Goal: Use online tool/utility: Utilize a website feature to perform a specific function

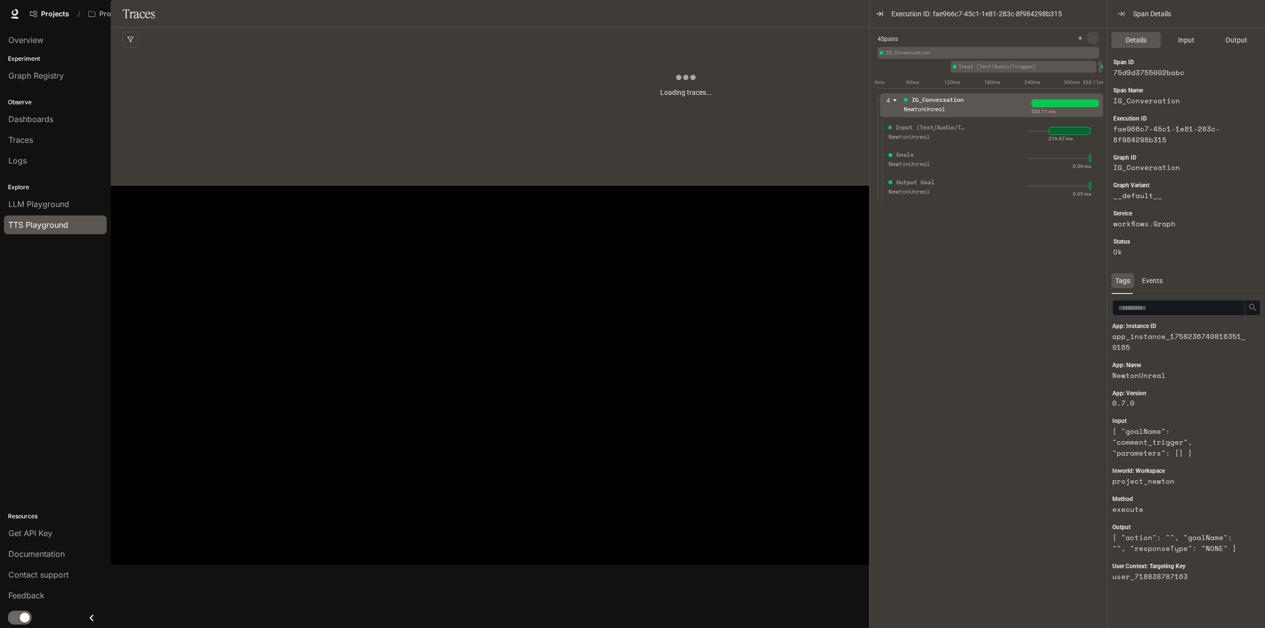
click at [39, 223] on span "TTS Playground" at bounding box center [38, 225] width 60 height 12
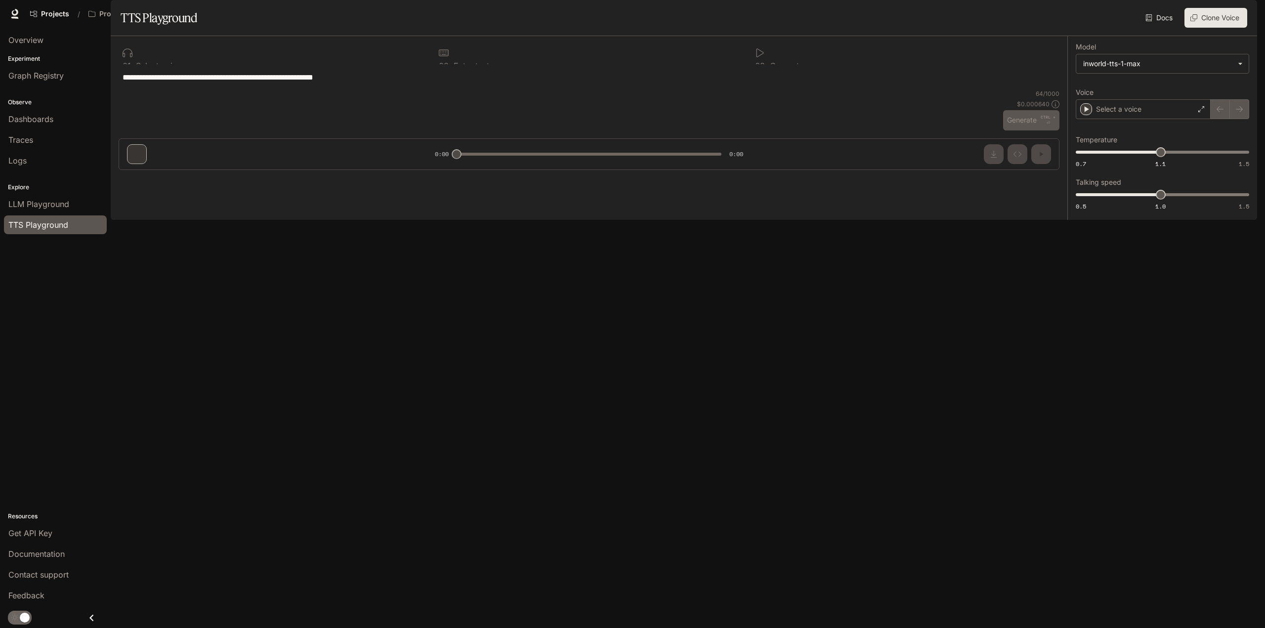
type textarea "**********"
type input "***"
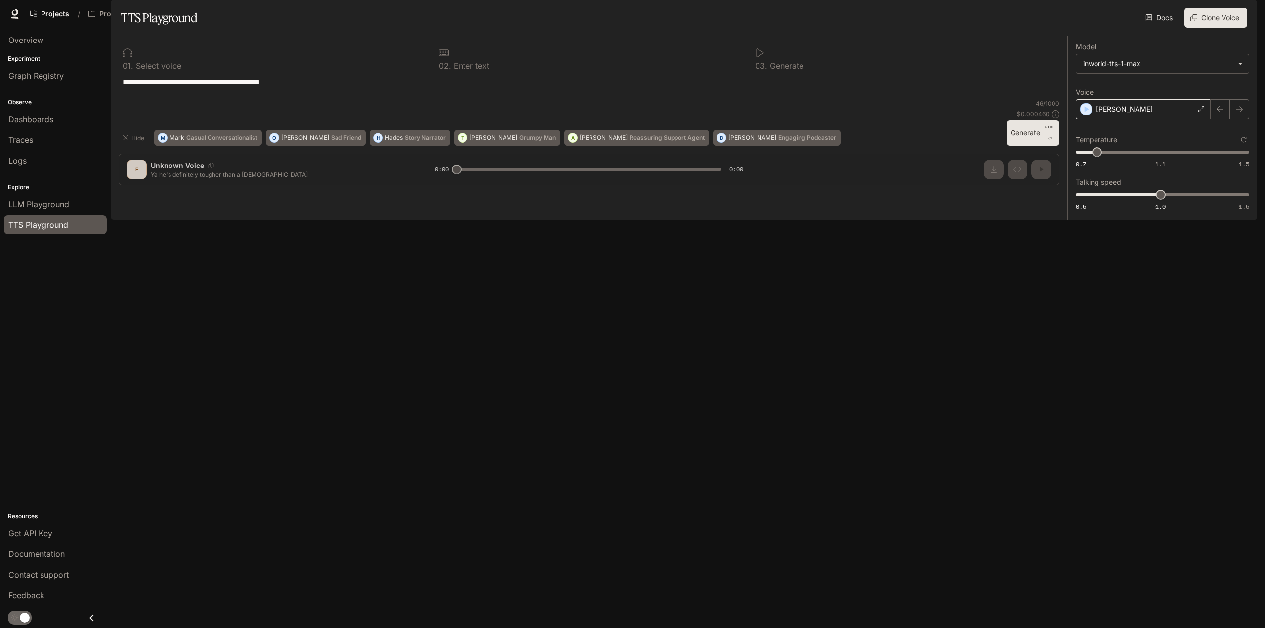
click at [1125, 119] on div "[PERSON_NAME]" at bounding box center [1143, 109] width 135 height 20
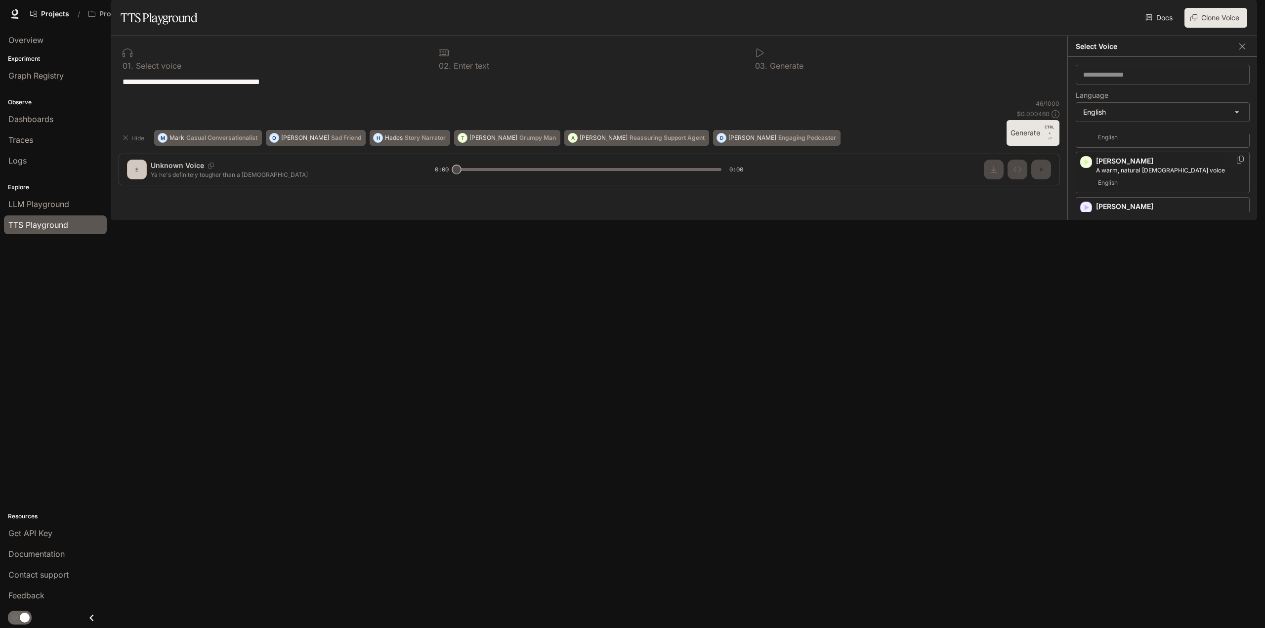
click at [1170, 189] on div "English" at bounding box center [1170, 183] width 149 height 12
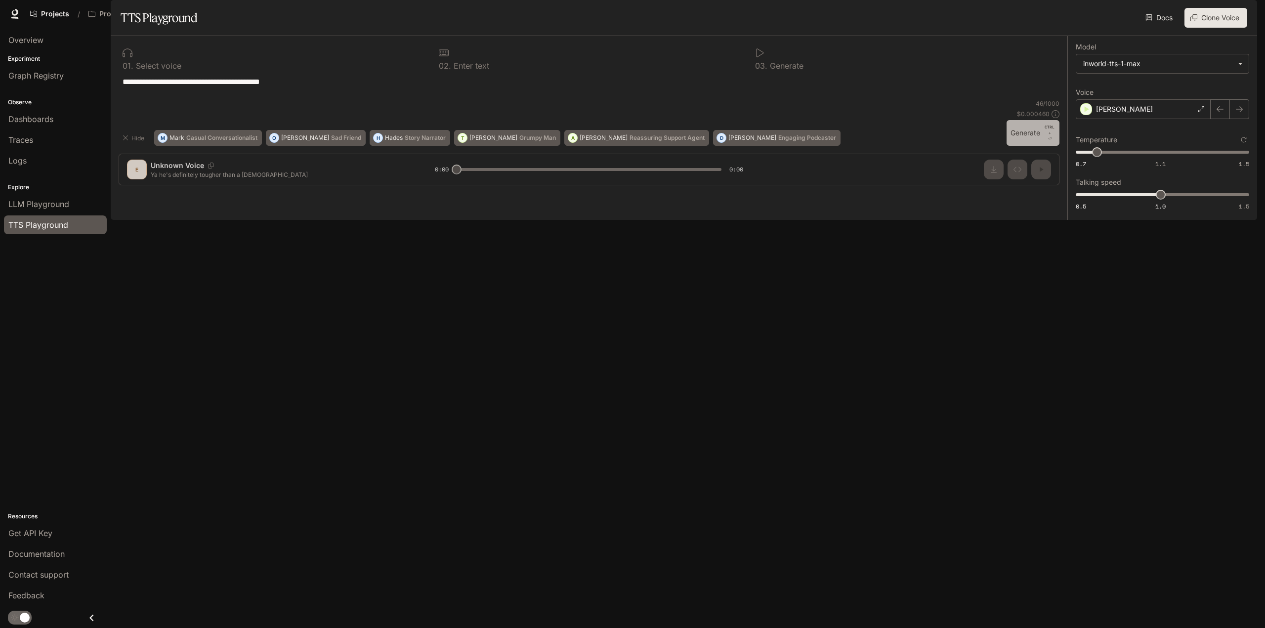
click at [1023, 146] on button "Generate CTRL + ⏎" at bounding box center [1033, 133] width 53 height 26
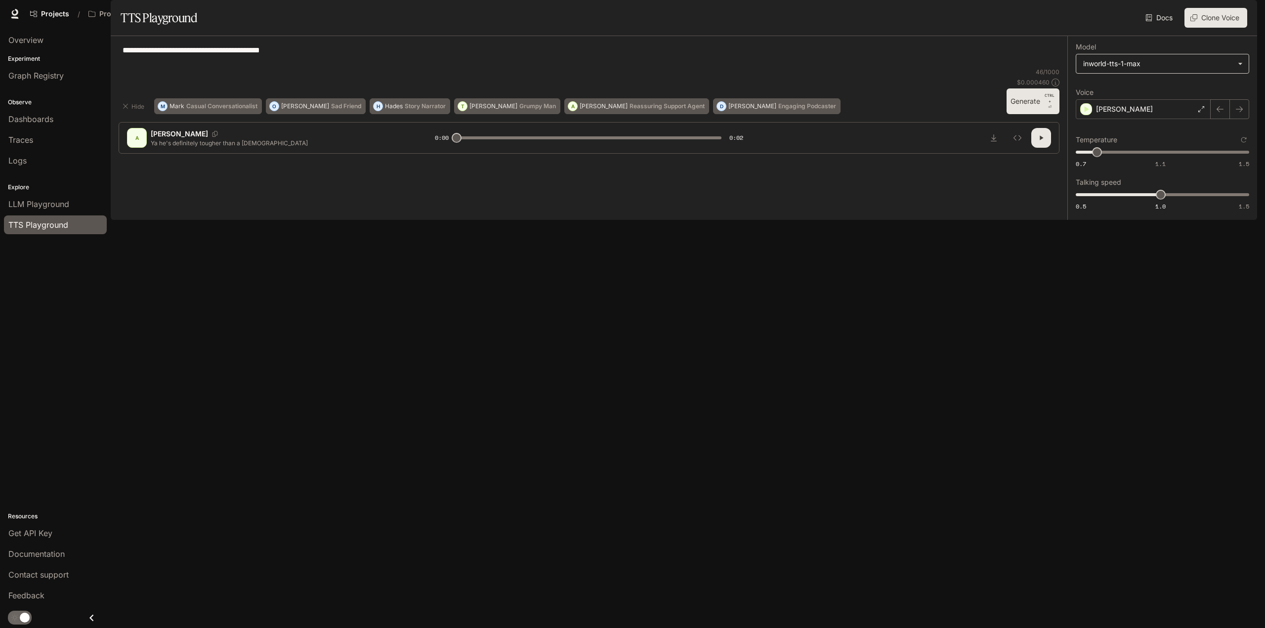
click at [1138, 92] on body "**********" at bounding box center [632, 314] width 1265 height 628
click at [1138, 92] on div at bounding box center [632, 314] width 1265 height 628
click at [1219, 113] on icon "button" at bounding box center [1220, 109] width 8 height 8
click at [1246, 119] on div at bounding box center [1230, 109] width 39 height 20
click at [1244, 119] on button "button" at bounding box center [1239, 109] width 20 height 20
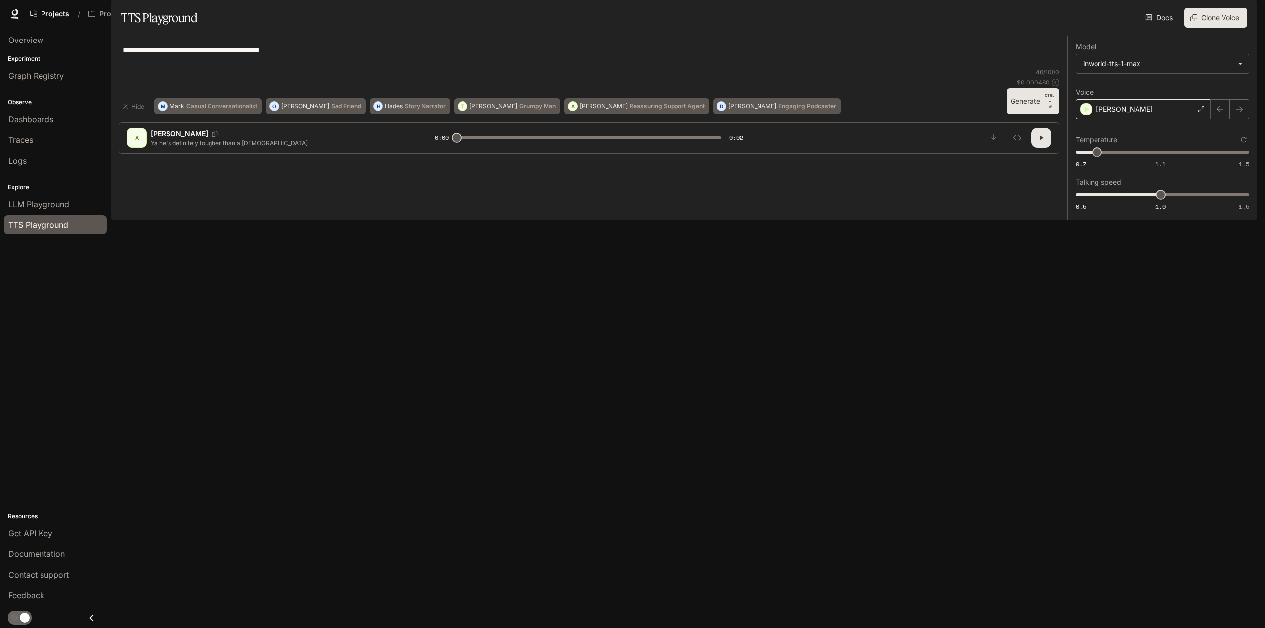
click at [1132, 119] on div "[PERSON_NAME]" at bounding box center [1143, 109] width 135 height 20
click at [1018, 68] on div "**********" at bounding box center [589, 56] width 941 height 24
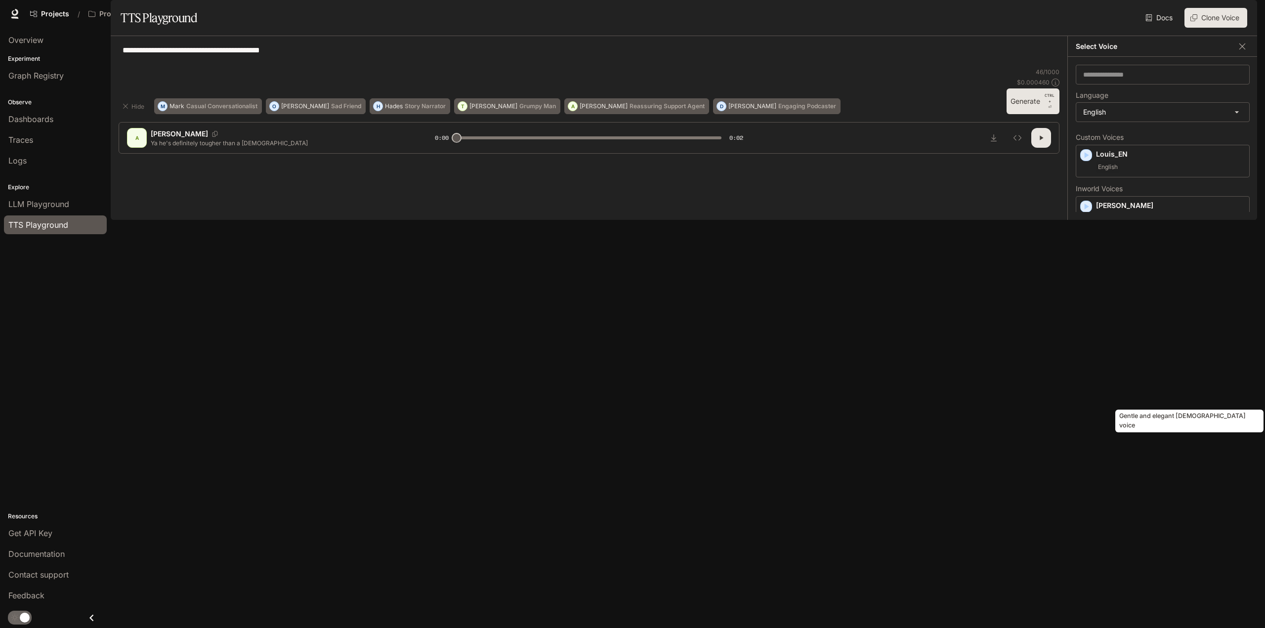
click at [1146, 374] on p "Gentle and elegant [DEMOGRAPHIC_DATA] voice" at bounding box center [1170, 369] width 149 height 9
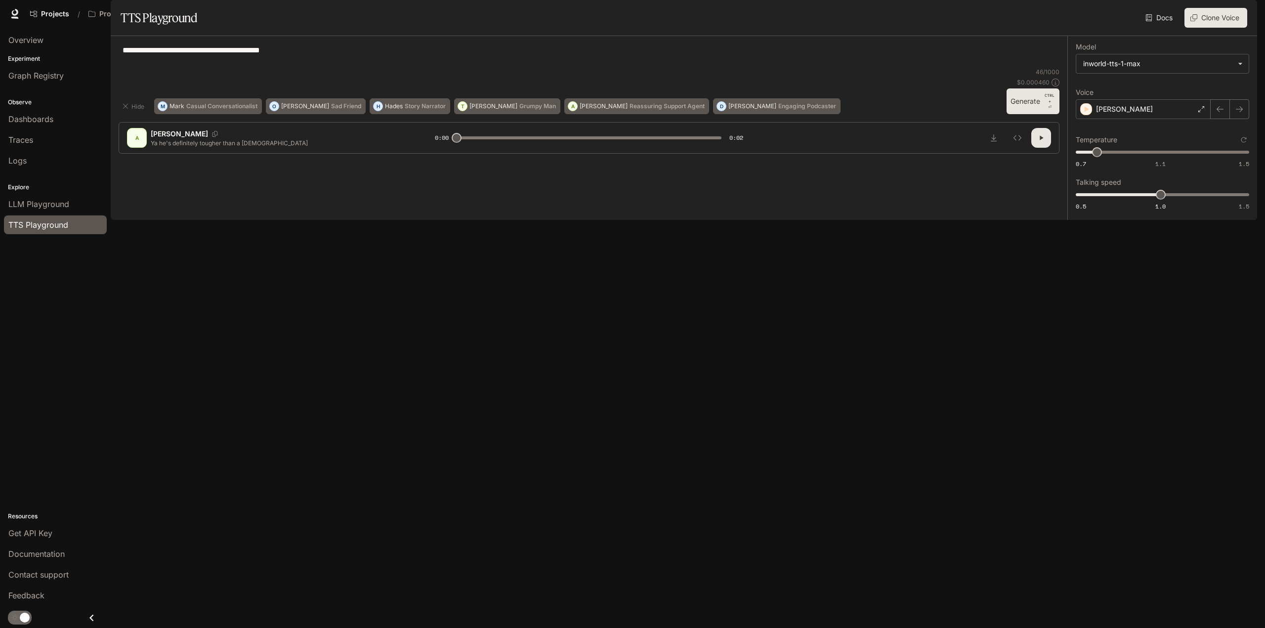
click at [1035, 114] on button "Generate CTRL + ⏎" at bounding box center [1033, 101] width 53 height 26
click at [1242, 113] on icon "button" at bounding box center [1239, 109] width 8 height 8
click at [1240, 112] on icon "button" at bounding box center [1239, 109] width 7 height 6
click at [1238, 113] on icon "button" at bounding box center [1239, 109] width 8 height 8
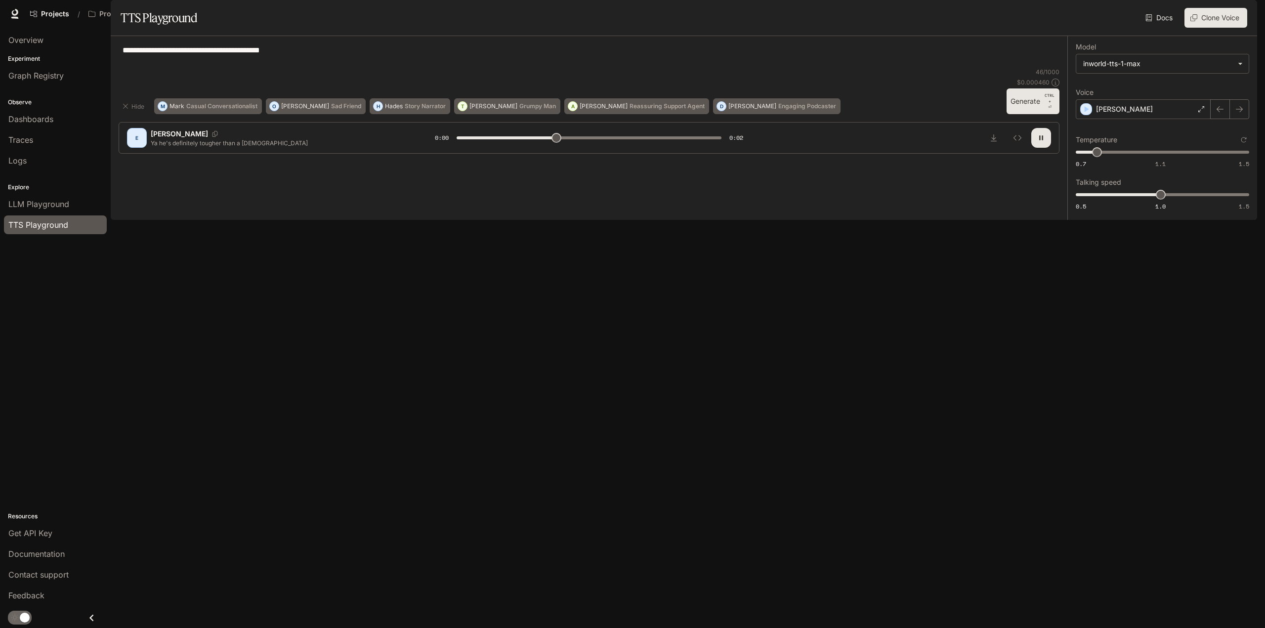
click at [1238, 113] on icon "button" at bounding box center [1239, 109] width 8 height 8
click at [1239, 112] on icon "button" at bounding box center [1239, 109] width 7 height 6
click at [1238, 113] on icon "button" at bounding box center [1239, 109] width 8 height 8
click at [1246, 119] on button "button" at bounding box center [1239, 109] width 20 height 20
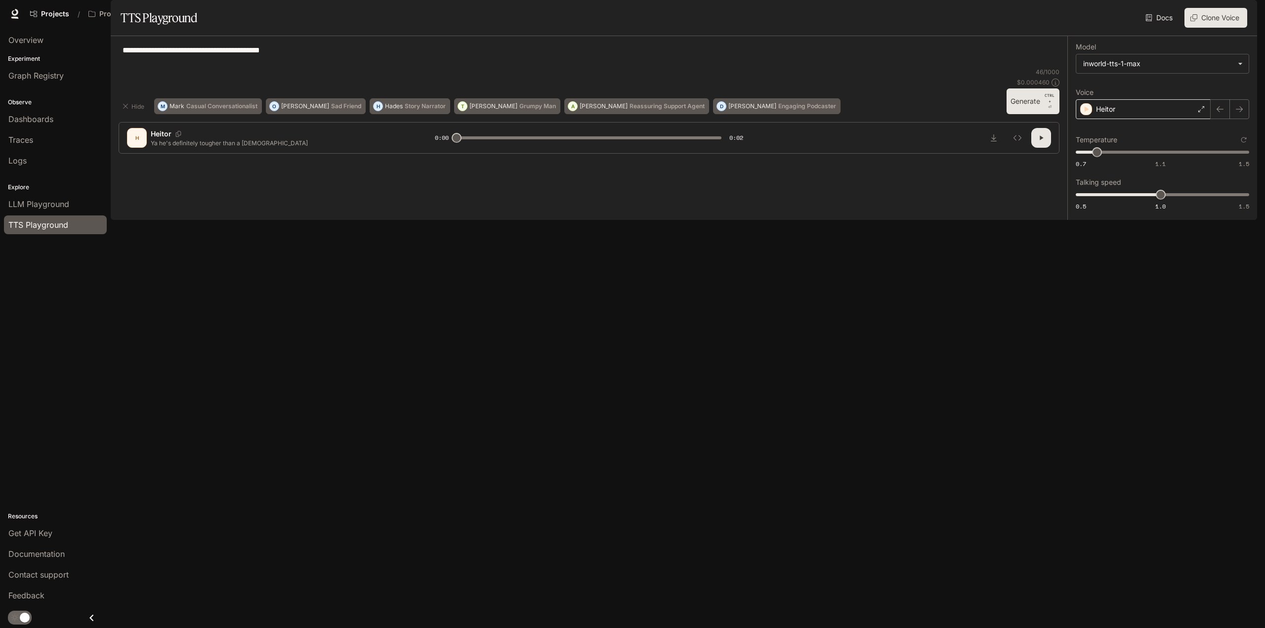
click at [1154, 119] on div "Heitor" at bounding box center [1143, 109] width 135 height 20
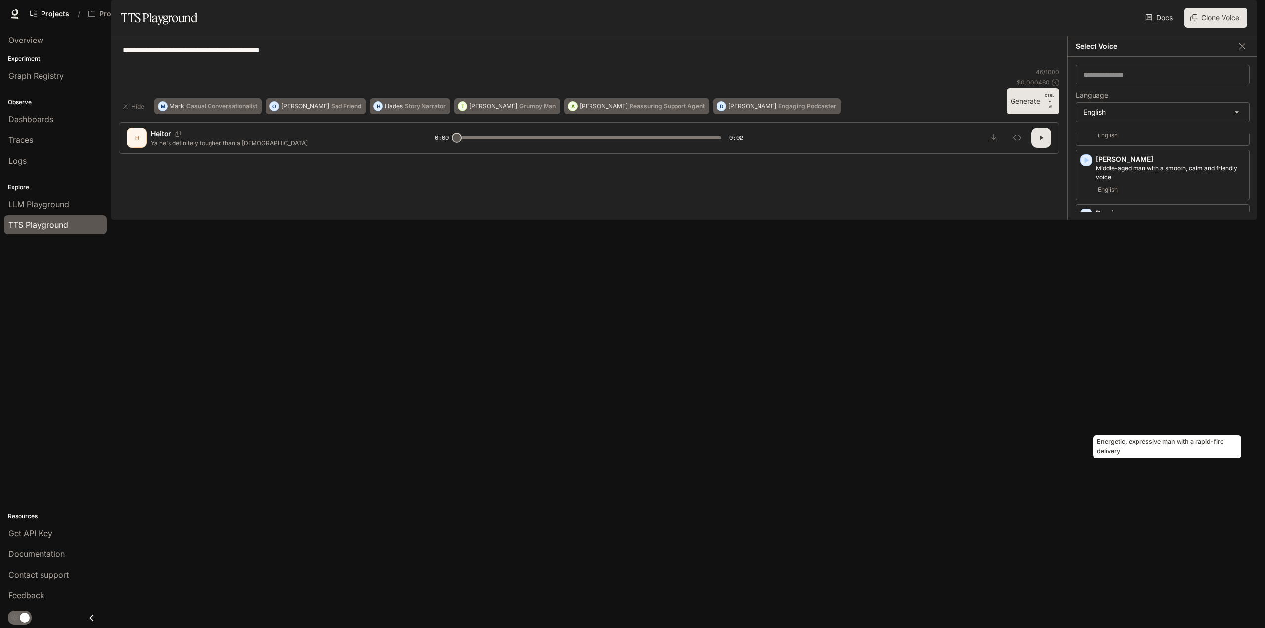
scroll to position [247, 0]
click at [1136, 389] on p "Energetic, expressive man with a rapid-fire delivery" at bounding box center [1170, 384] width 149 height 9
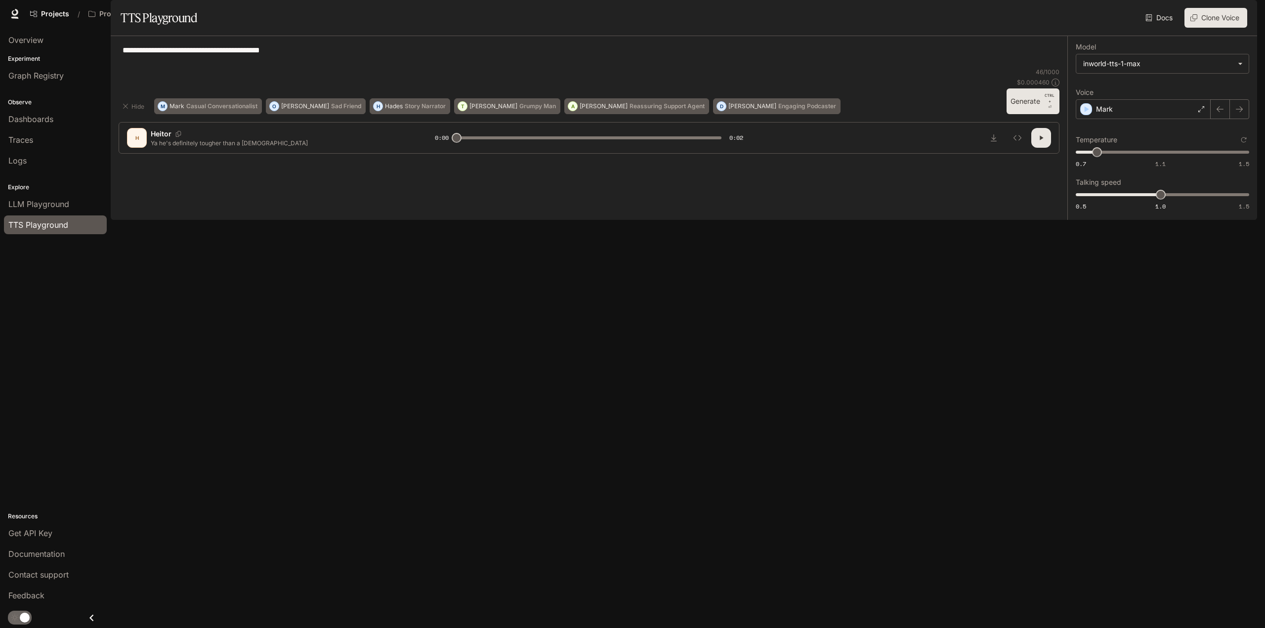
click at [1030, 114] on button "Generate CTRL + ⏎" at bounding box center [1033, 101] width 53 height 26
click at [1194, 119] on div "Mark" at bounding box center [1143, 109] width 135 height 20
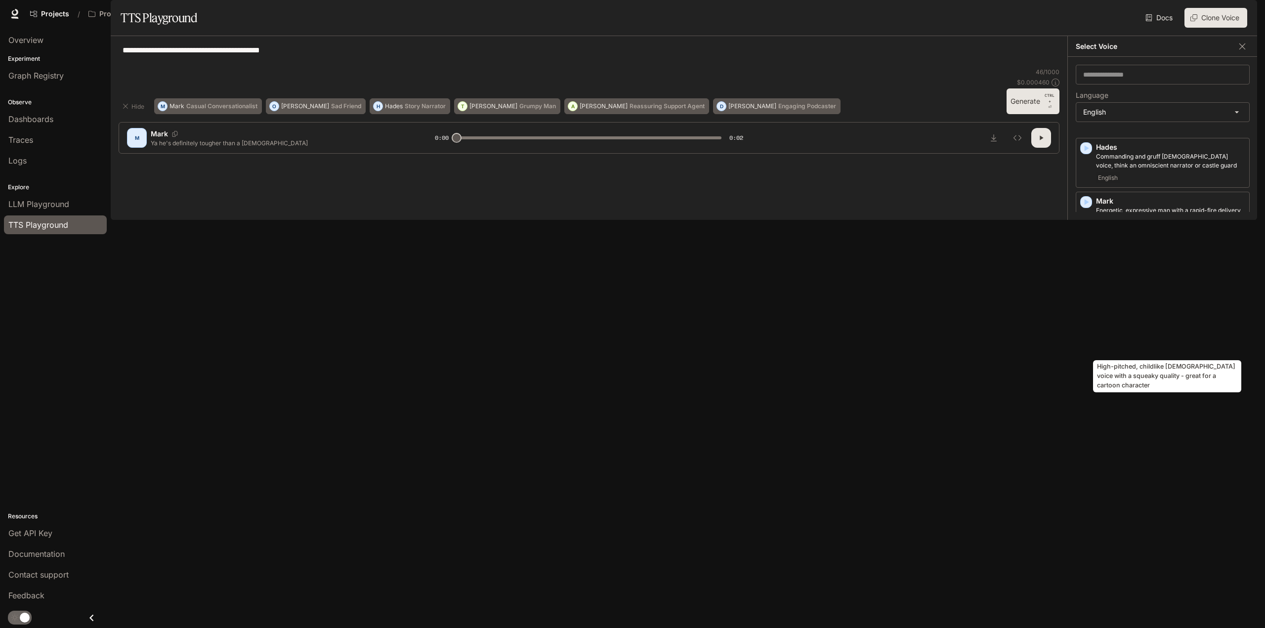
click at [1141, 324] on p "High-pitched, childlike [DEMOGRAPHIC_DATA] voice with a squeaky quality - great…" at bounding box center [1170, 315] width 149 height 18
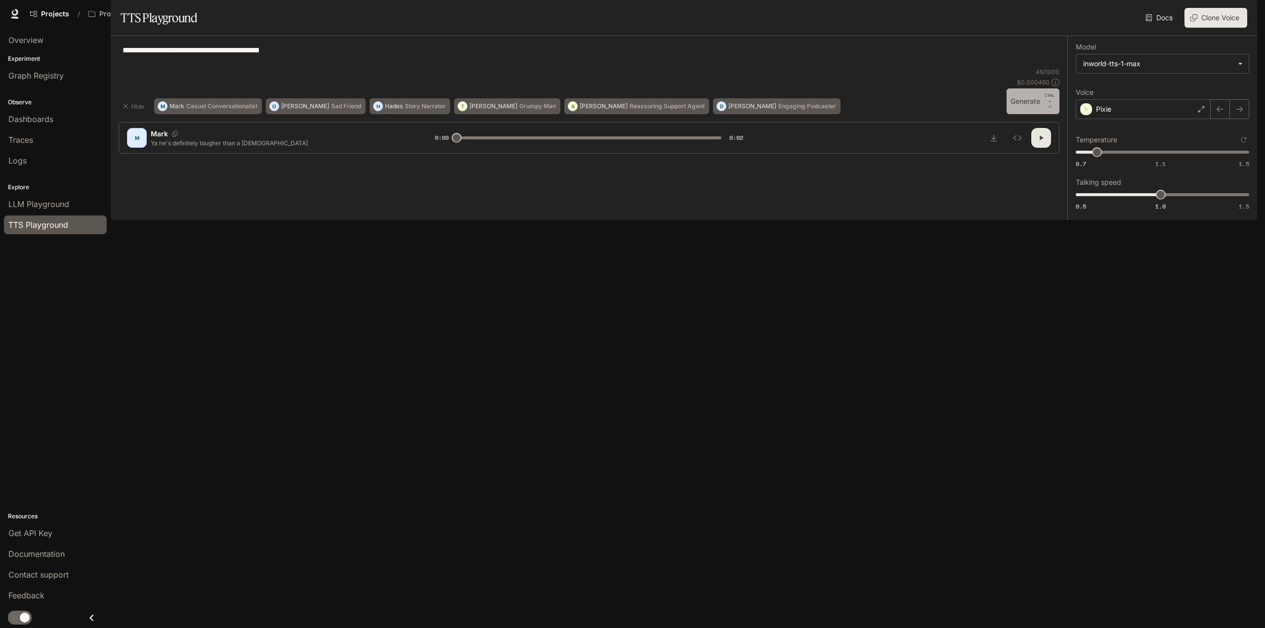
click at [1031, 114] on button "Generate CTRL + ⏎" at bounding box center [1033, 101] width 53 height 26
click at [1152, 119] on div "Pixie" at bounding box center [1143, 109] width 135 height 20
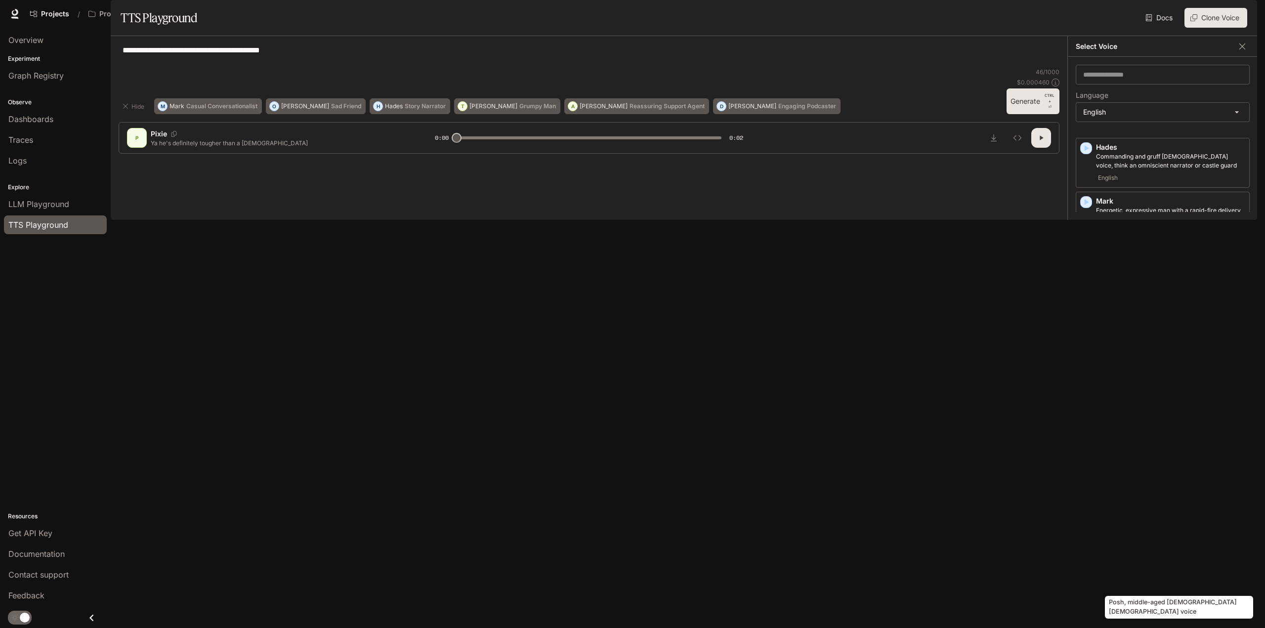
click at [1121, 583] on p "Posh, middle-aged [DEMOGRAPHIC_DATA] [DEMOGRAPHIC_DATA] voice" at bounding box center [1170, 587] width 149 height 18
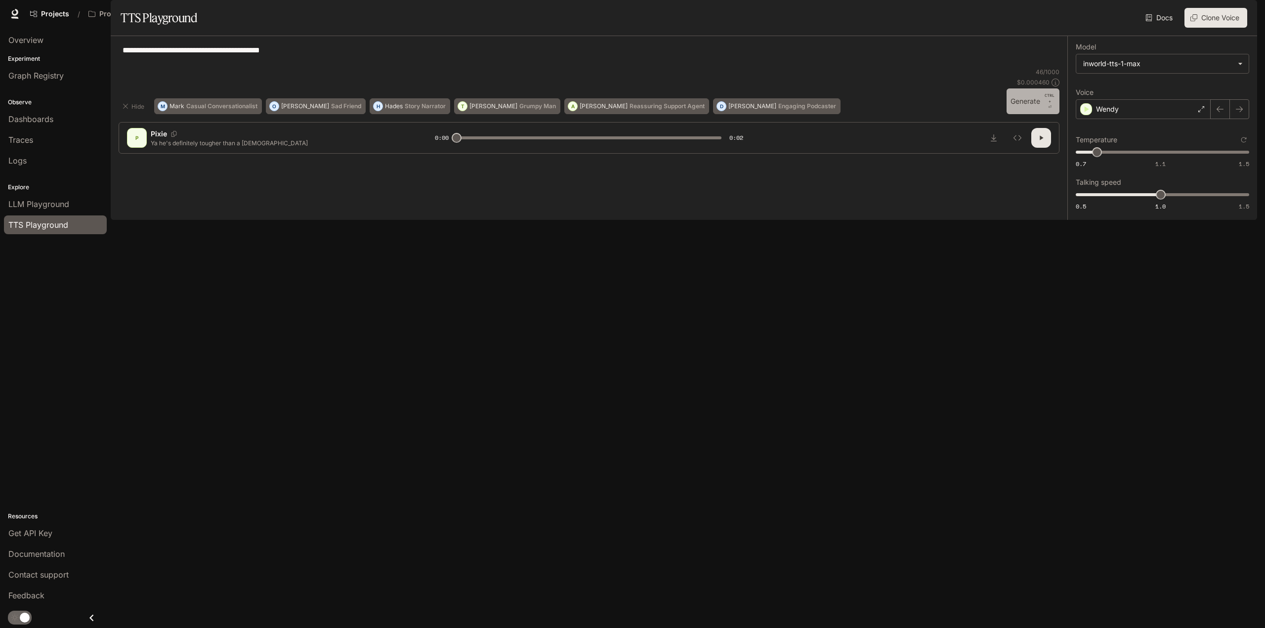
click at [1032, 114] on button "Generate CTRL + ⏎" at bounding box center [1033, 101] width 53 height 26
type input "*"
click at [1135, 119] on div "Wendy" at bounding box center [1143, 109] width 135 height 20
